Goal: Communication & Community: Answer question/provide support

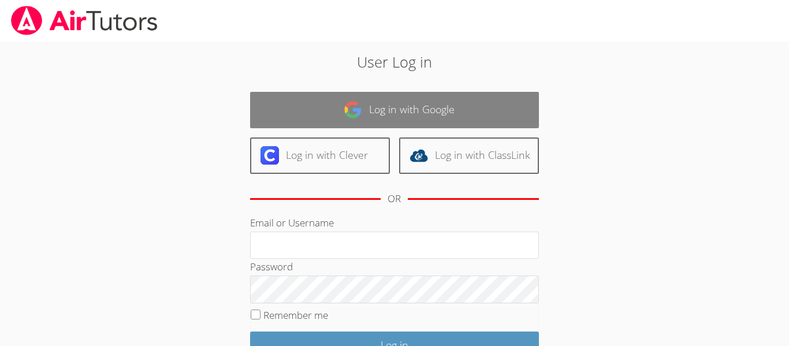
click at [428, 118] on link "Log in with Google" at bounding box center [394, 110] width 289 height 36
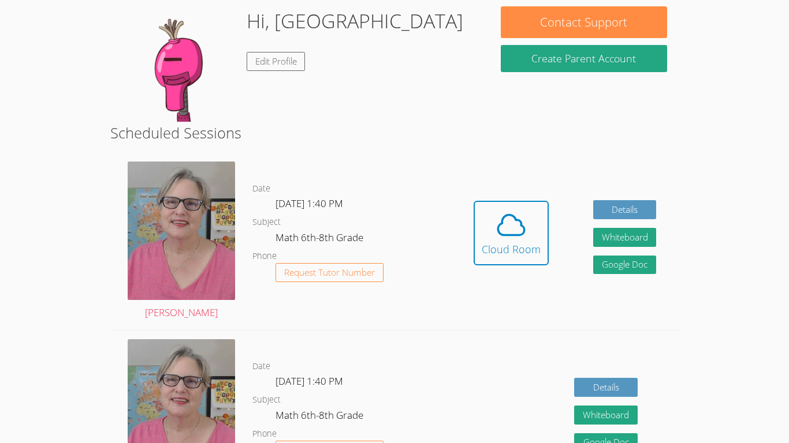
scroll to position [106, 0]
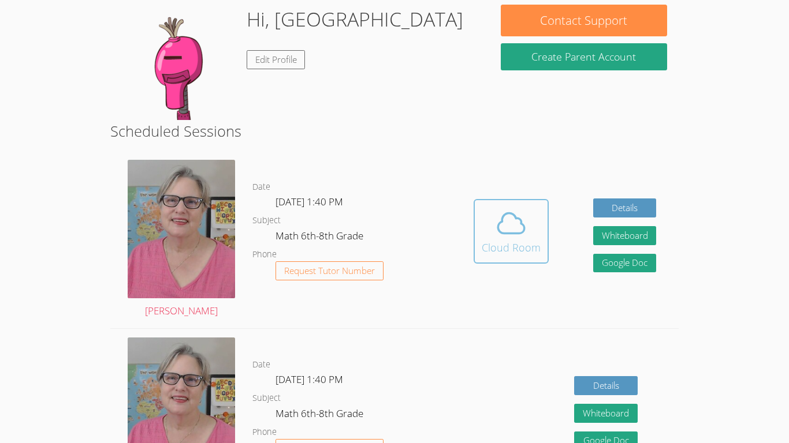
click at [507, 236] on icon at bounding box center [511, 223] width 32 height 32
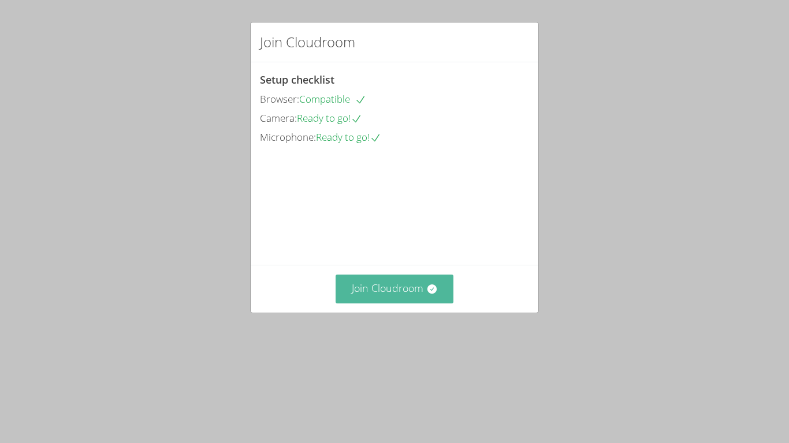
click at [388, 303] on button "Join Cloudroom" at bounding box center [394, 289] width 118 height 28
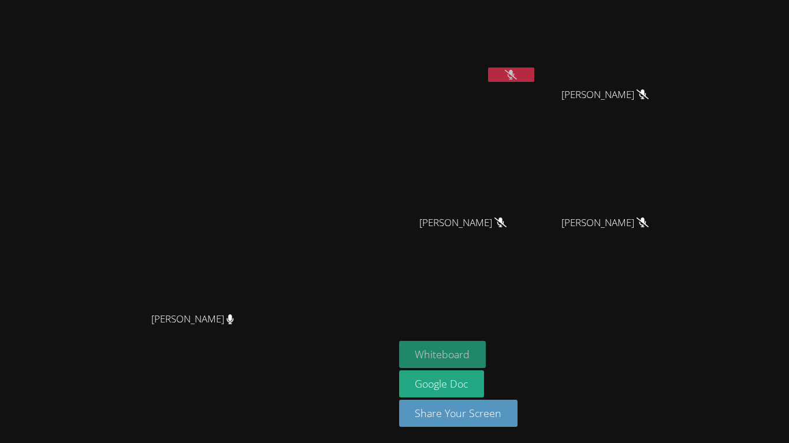
click at [486, 351] on button "Whiteboard" at bounding box center [442, 354] width 87 height 27
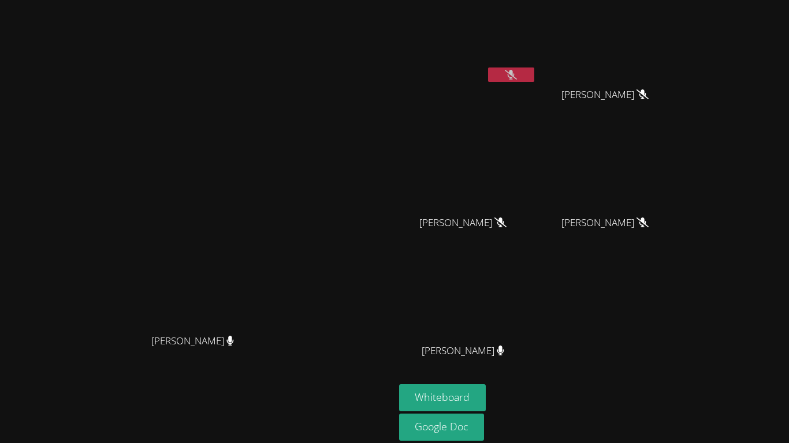
click at [534, 80] on button at bounding box center [511, 75] width 46 height 14
